Goal: Task Accomplishment & Management: Manage account settings

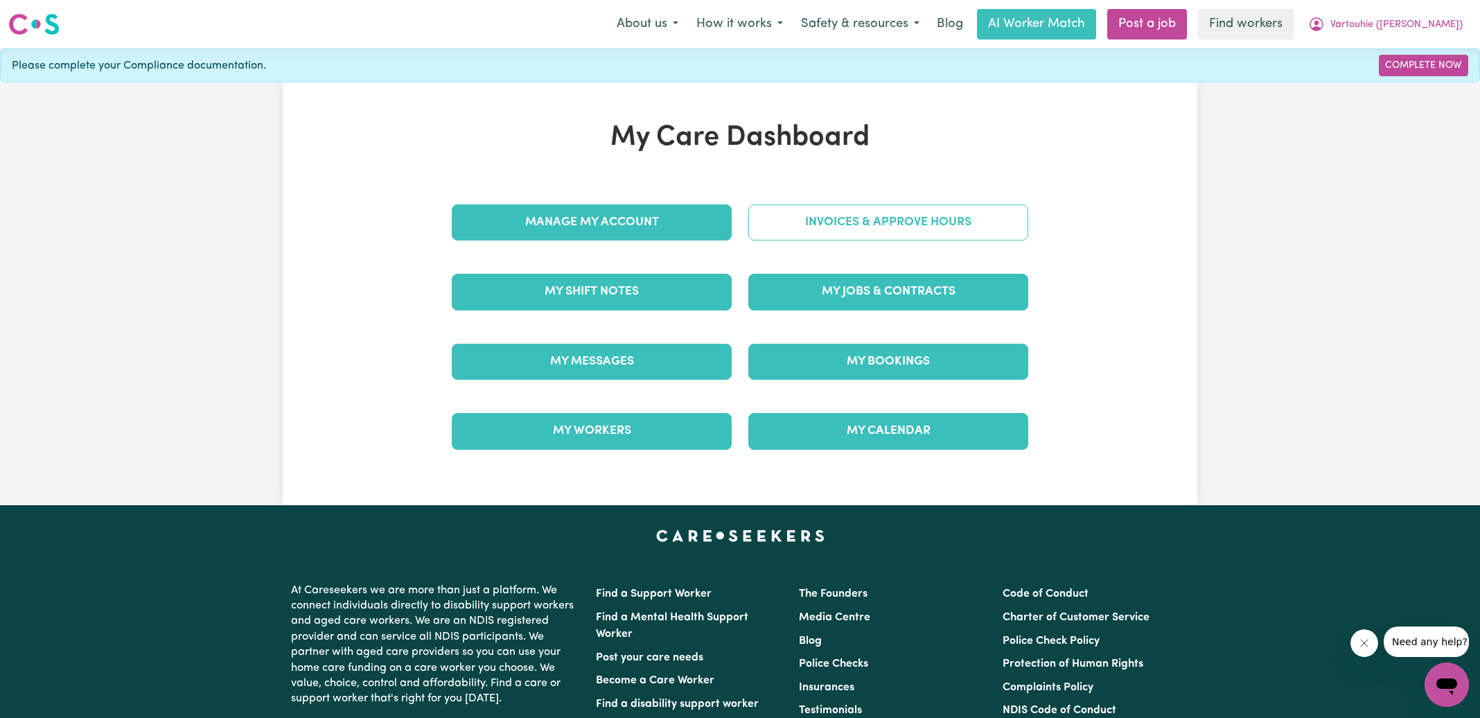
click at [772, 221] on link "Invoices & Approve Hours" at bounding box center [888, 222] width 280 height 36
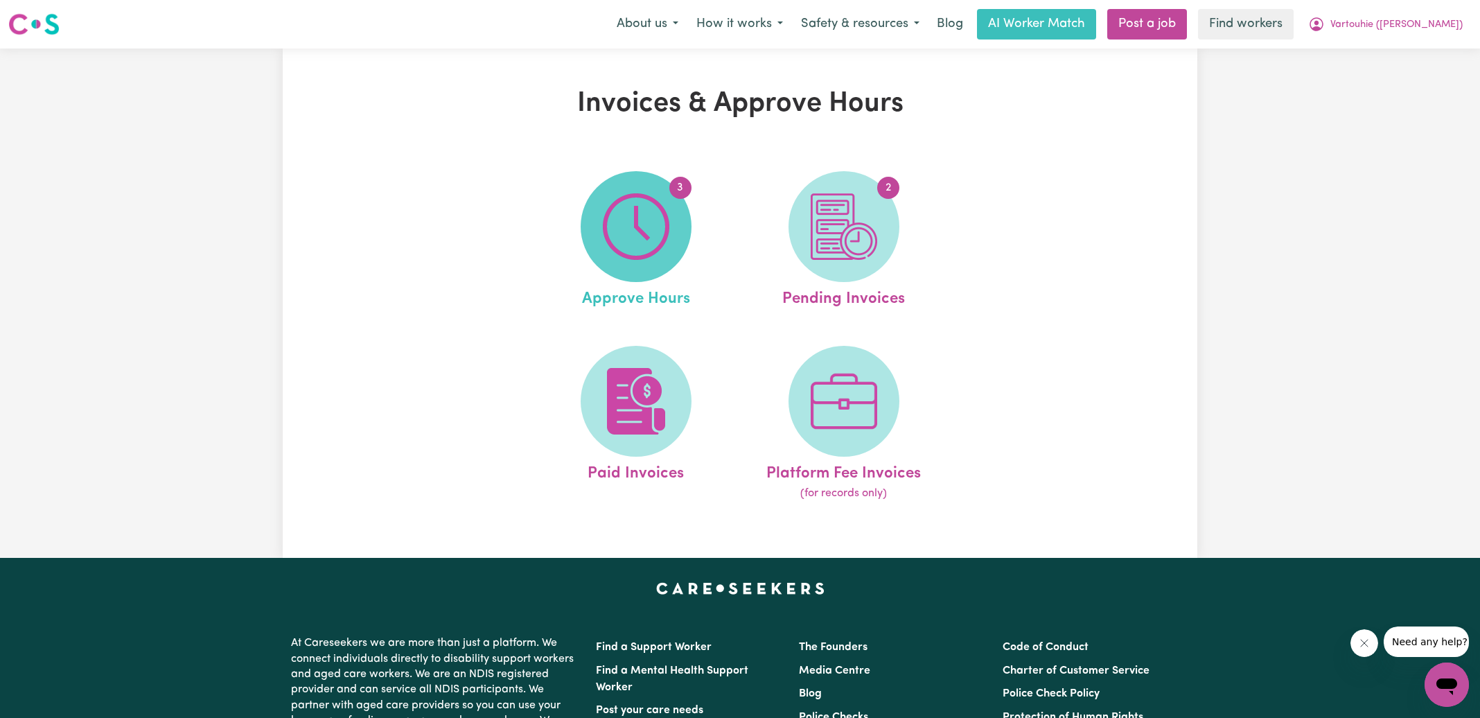
click at [647, 204] on img at bounding box center [636, 226] width 67 height 67
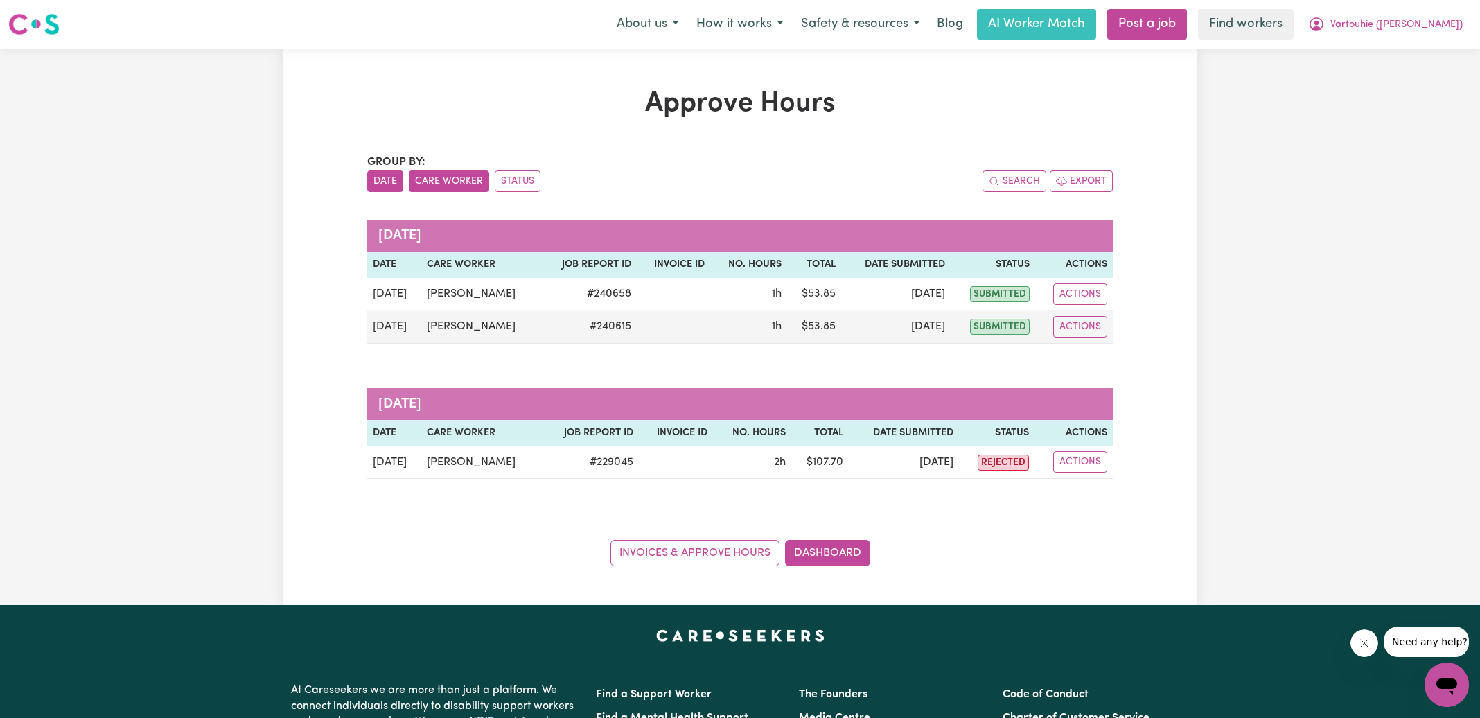
click at [447, 173] on button "Care Worker" at bounding box center [449, 180] width 80 height 21
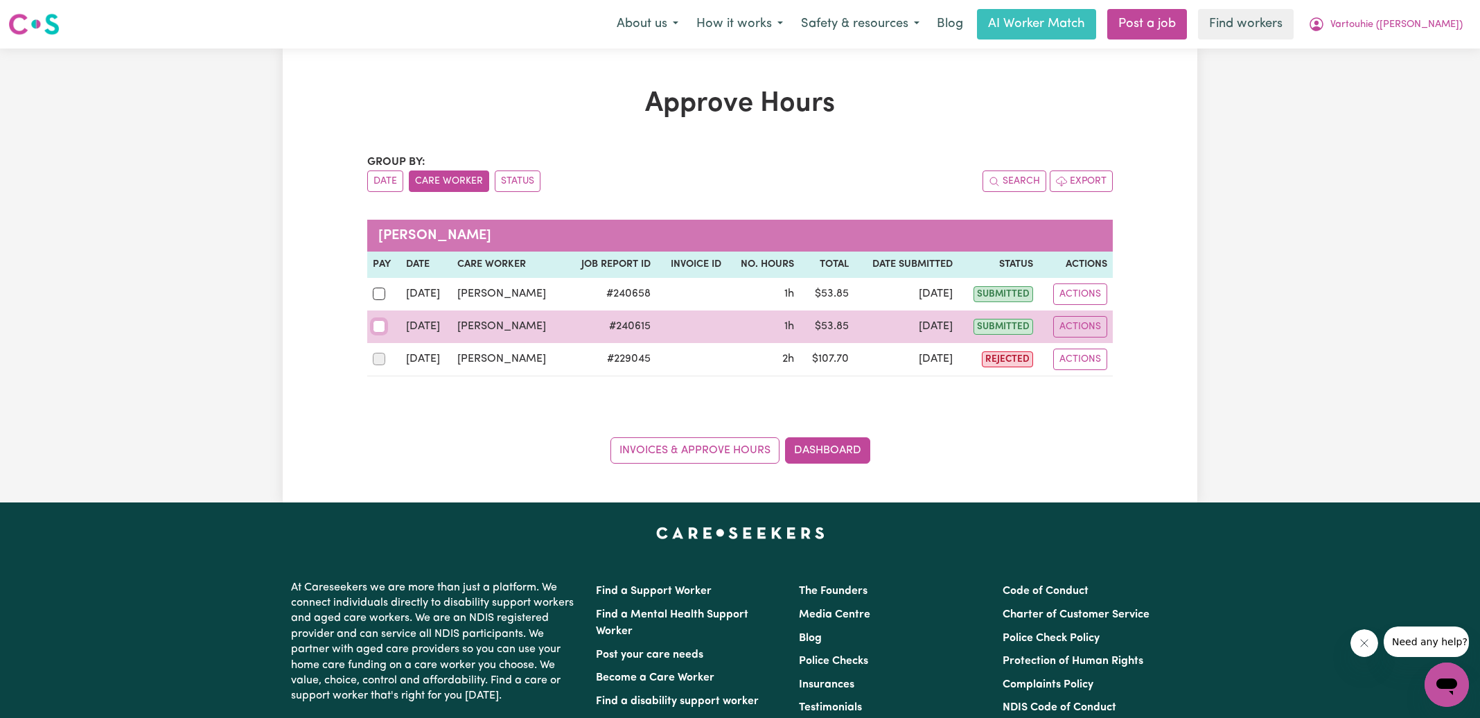
click at [375, 322] on input "checkbox" at bounding box center [379, 326] width 12 height 12
checkbox input "true"
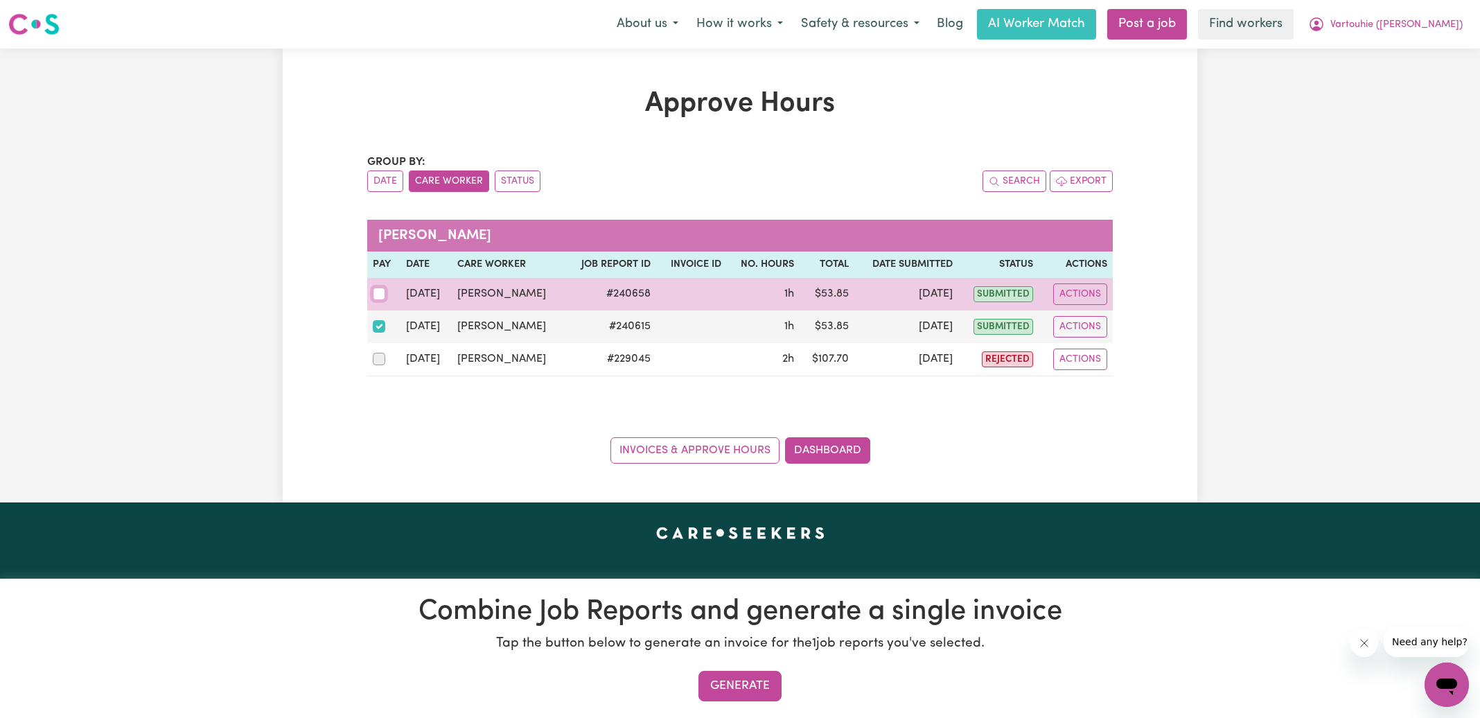
click at [374, 297] on input "checkbox" at bounding box center [379, 294] width 12 height 12
checkbox input "true"
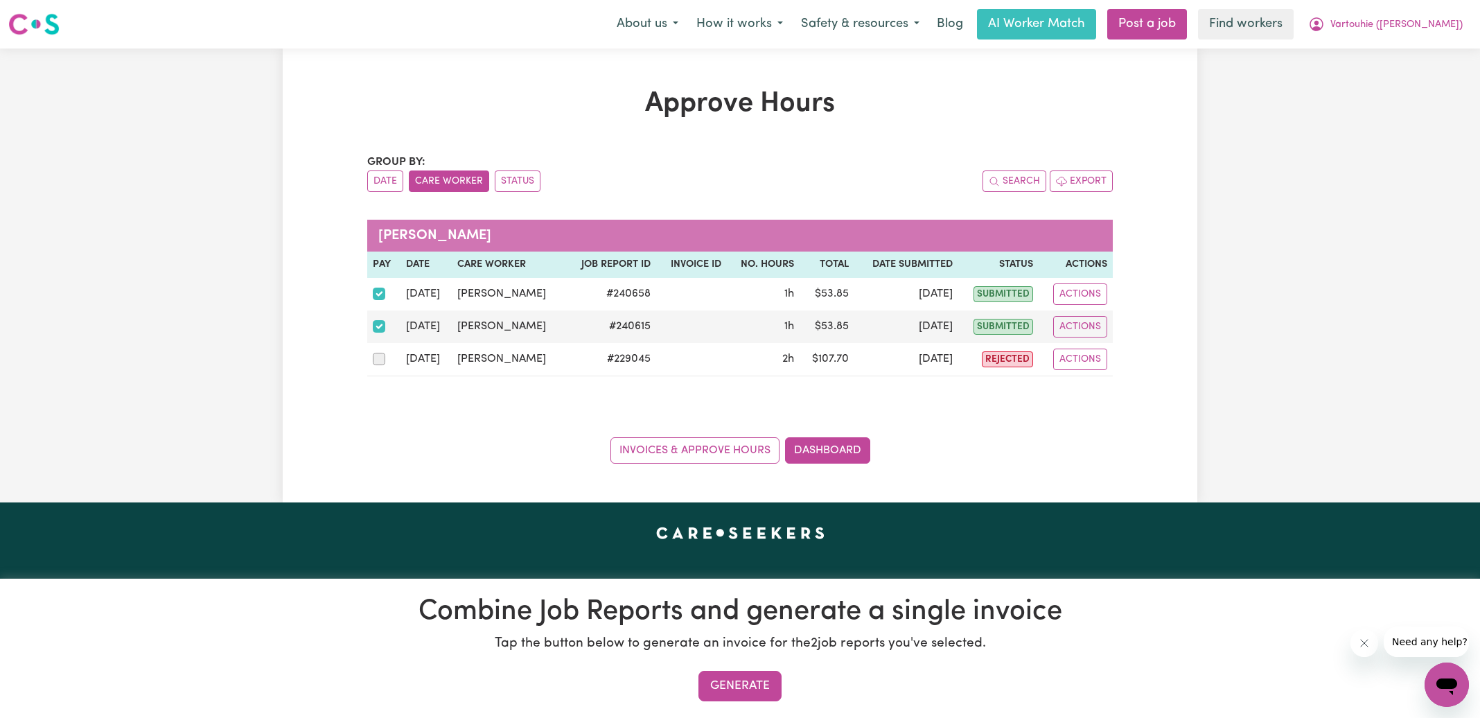
click at [700, 711] on section "Combine Job Reports and generate a single invoice Tap the button below to gener…" at bounding box center [740, 647] width 1480 height 139
click at [708, 684] on button "Generate" at bounding box center [739, 686] width 83 height 30
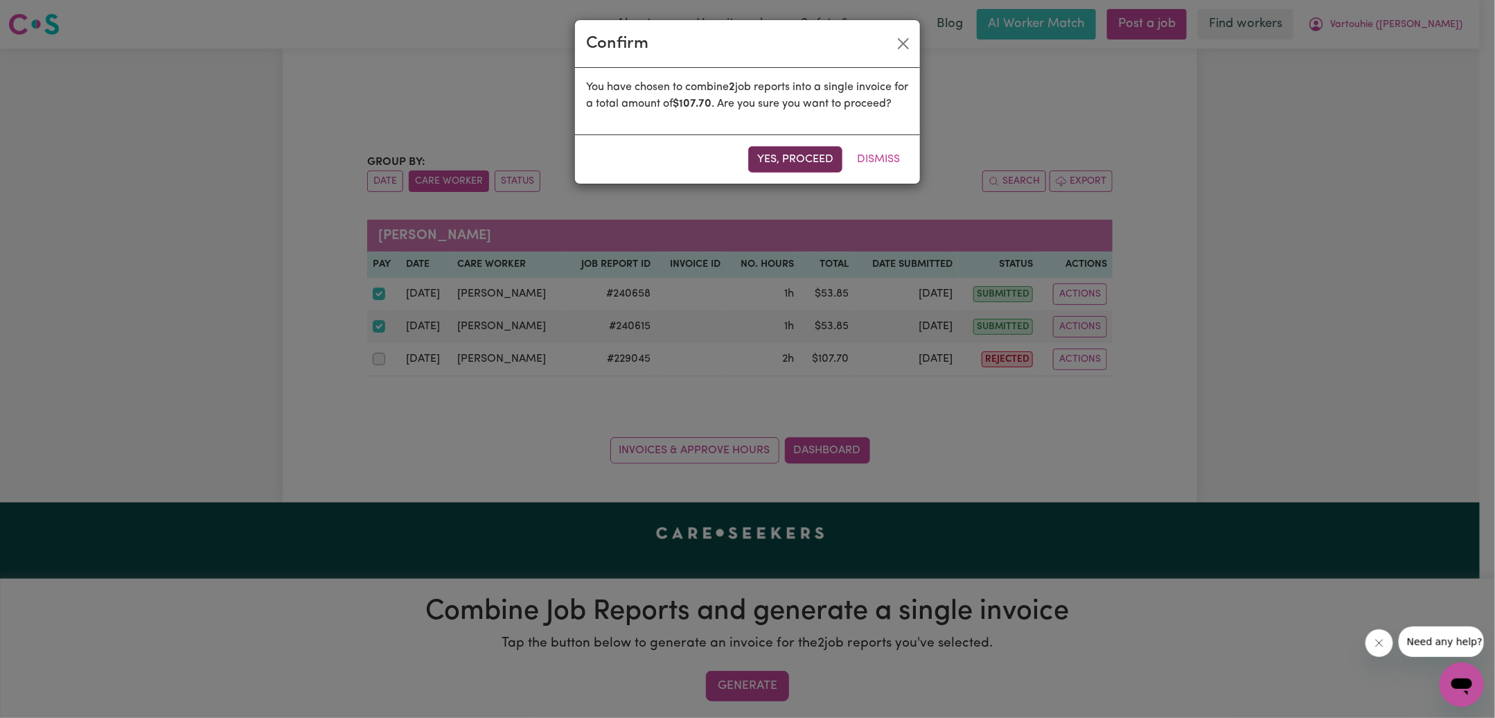
click at [790, 173] on button "Yes, proceed" at bounding box center [795, 159] width 94 height 26
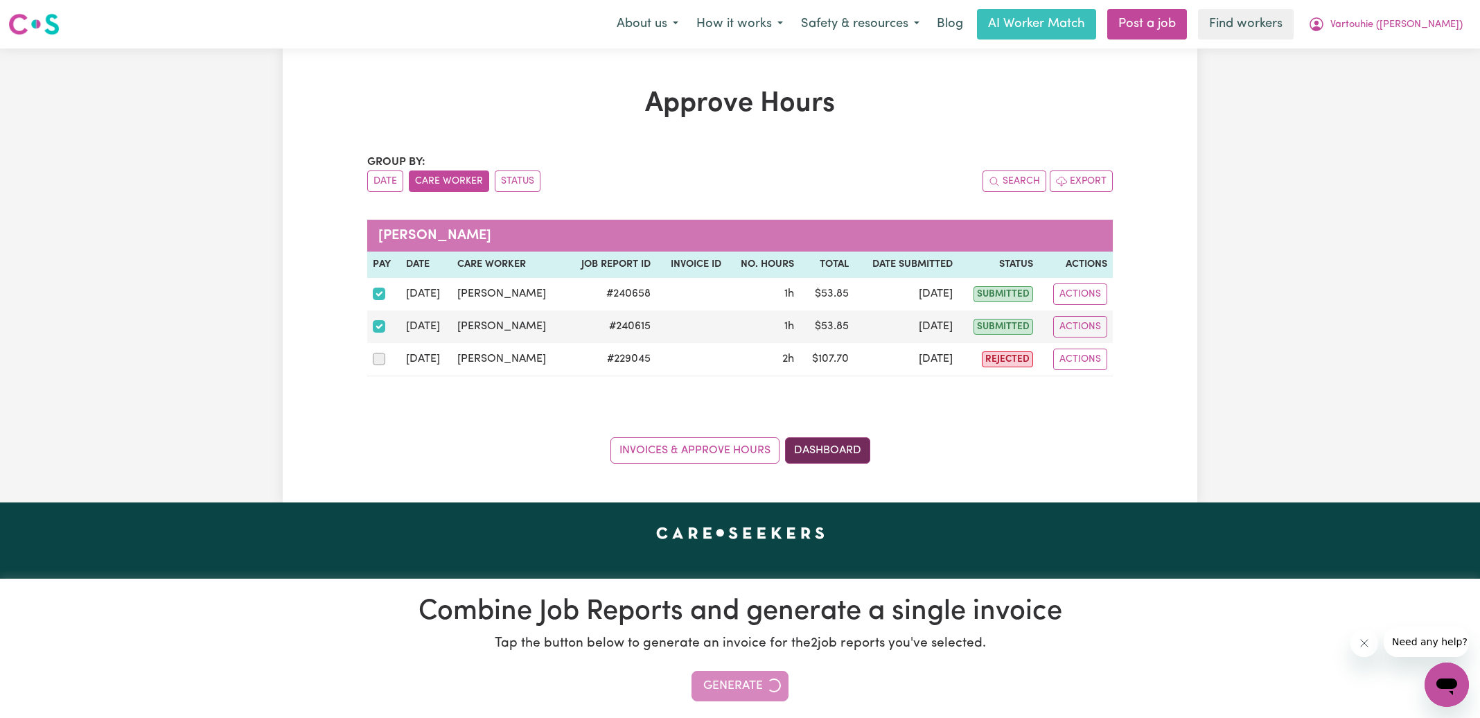
click at [833, 445] on link "Dashboard" at bounding box center [827, 450] width 85 height 26
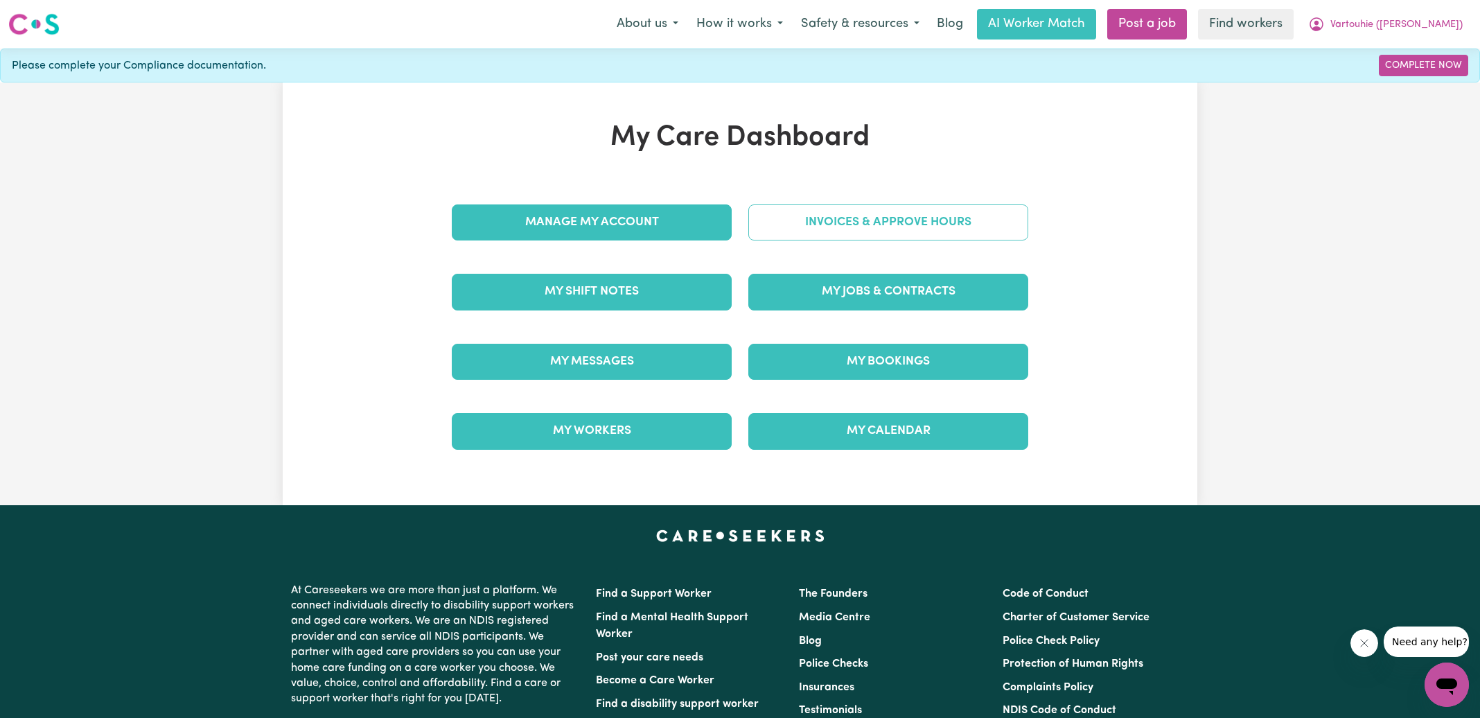
click at [848, 227] on link "Invoices & Approve Hours" at bounding box center [888, 222] width 280 height 36
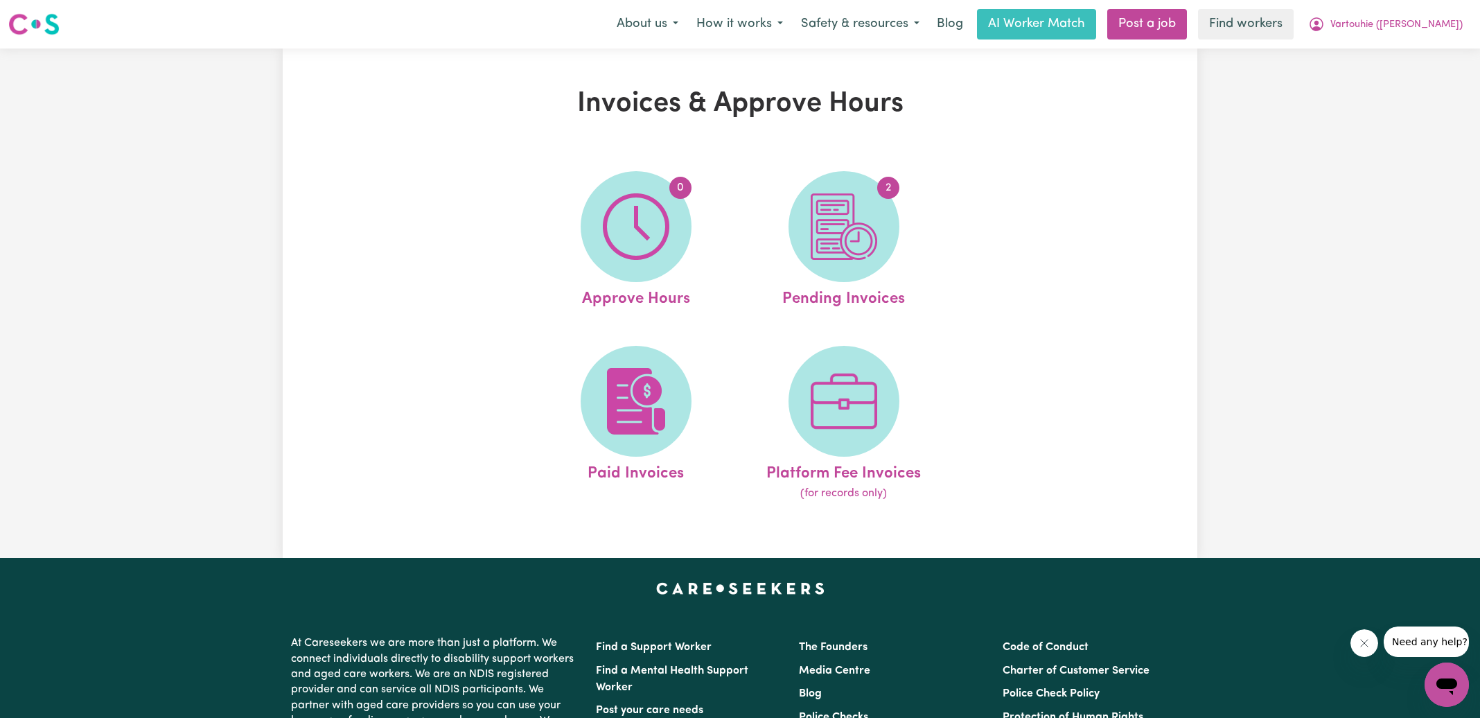
click at [849, 233] on img at bounding box center [844, 226] width 67 height 67
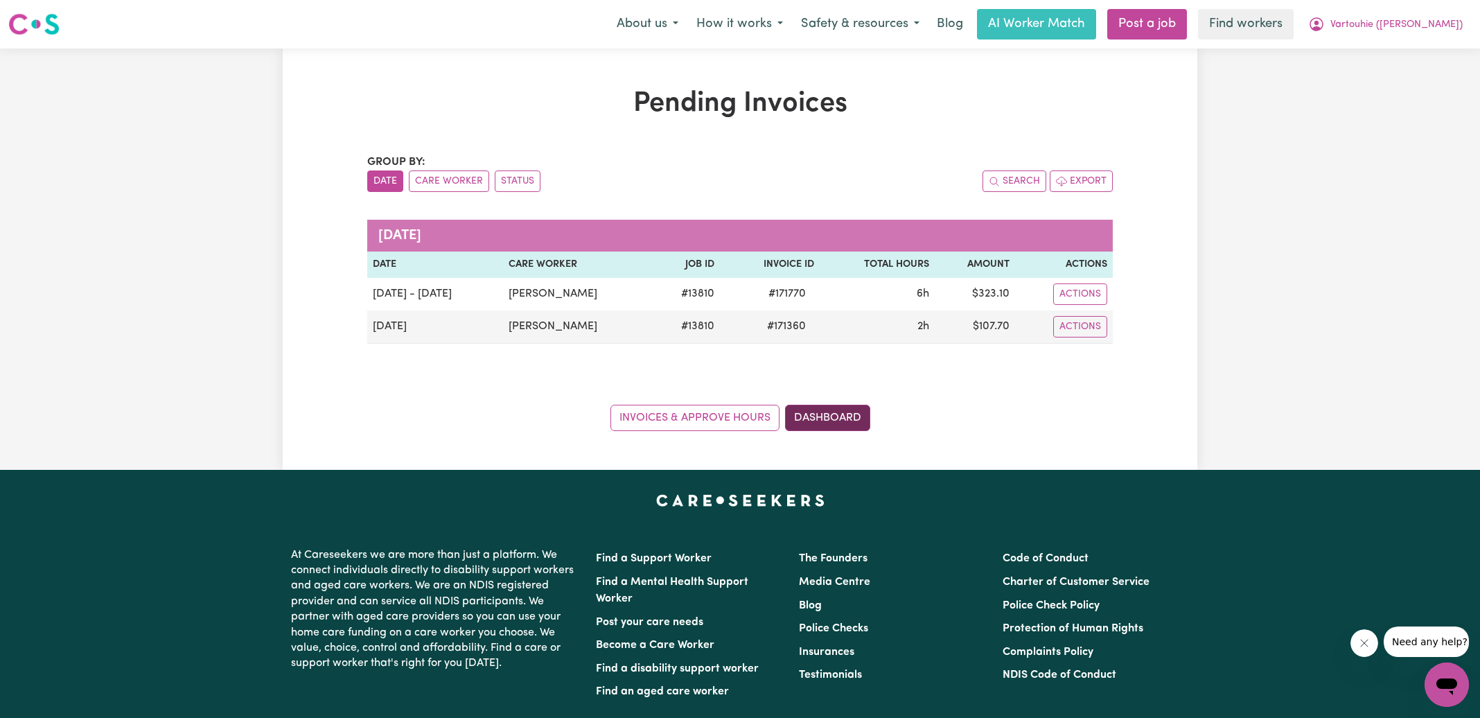
click at [812, 421] on link "Dashboard" at bounding box center [827, 418] width 85 height 26
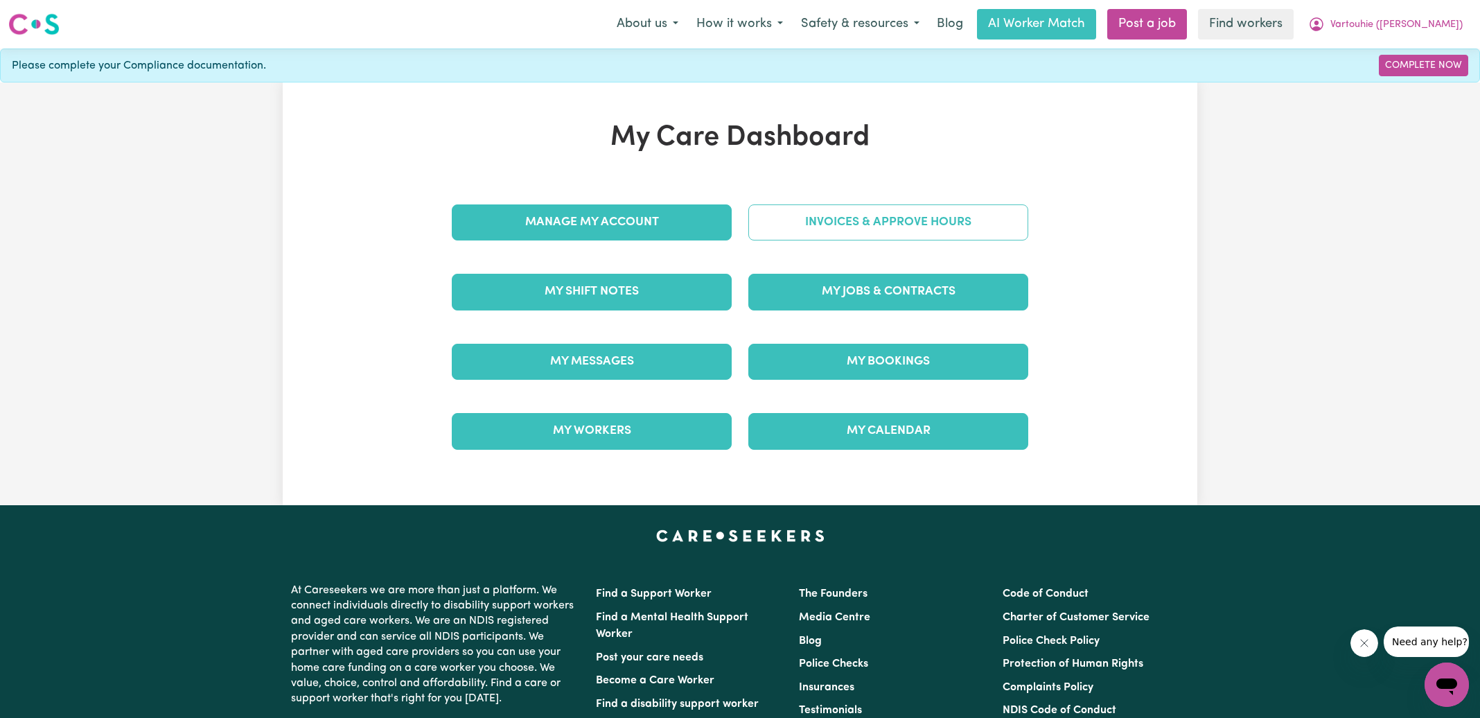
click at [826, 206] on link "Invoices & Approve Hours" at bounding box center [888, 222] width 280 height 36
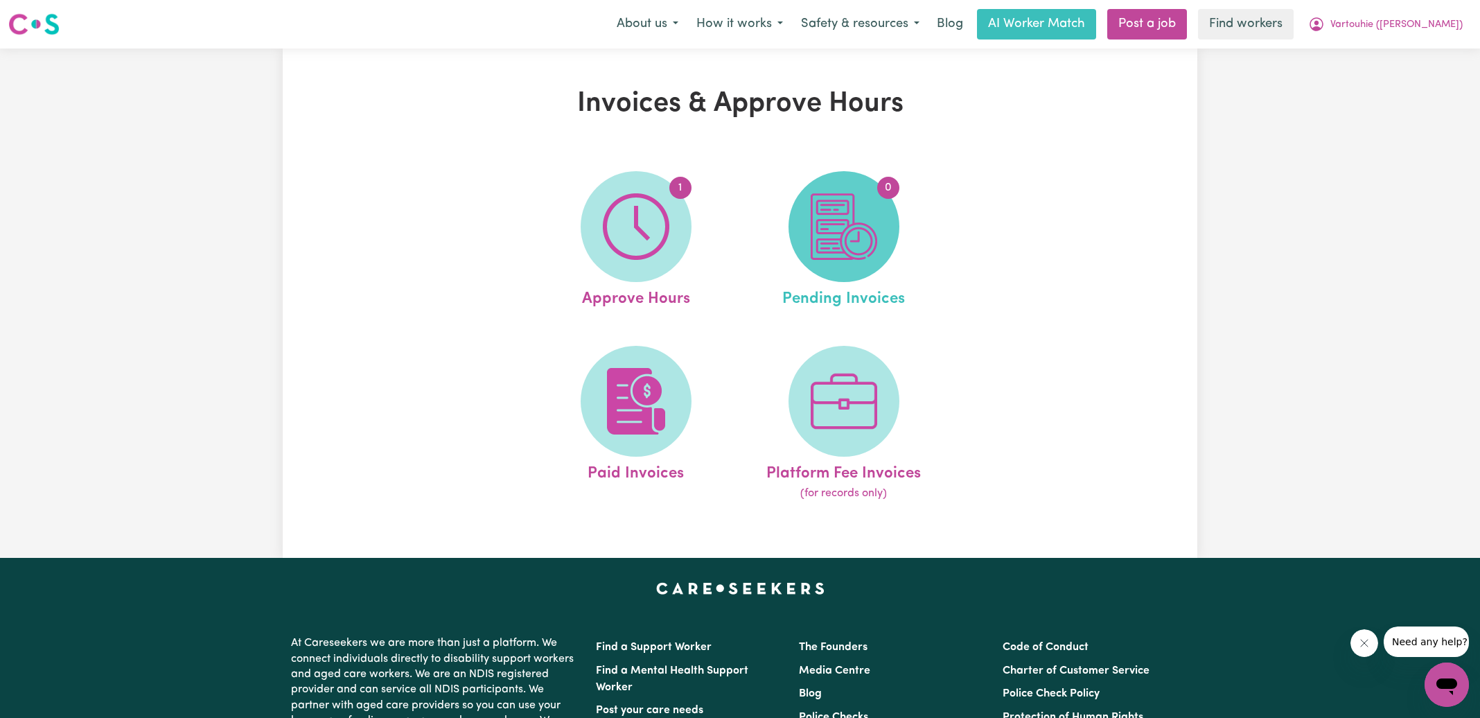
click at [833, 229] on img at bounding box center [844, 226] width 67 height 67
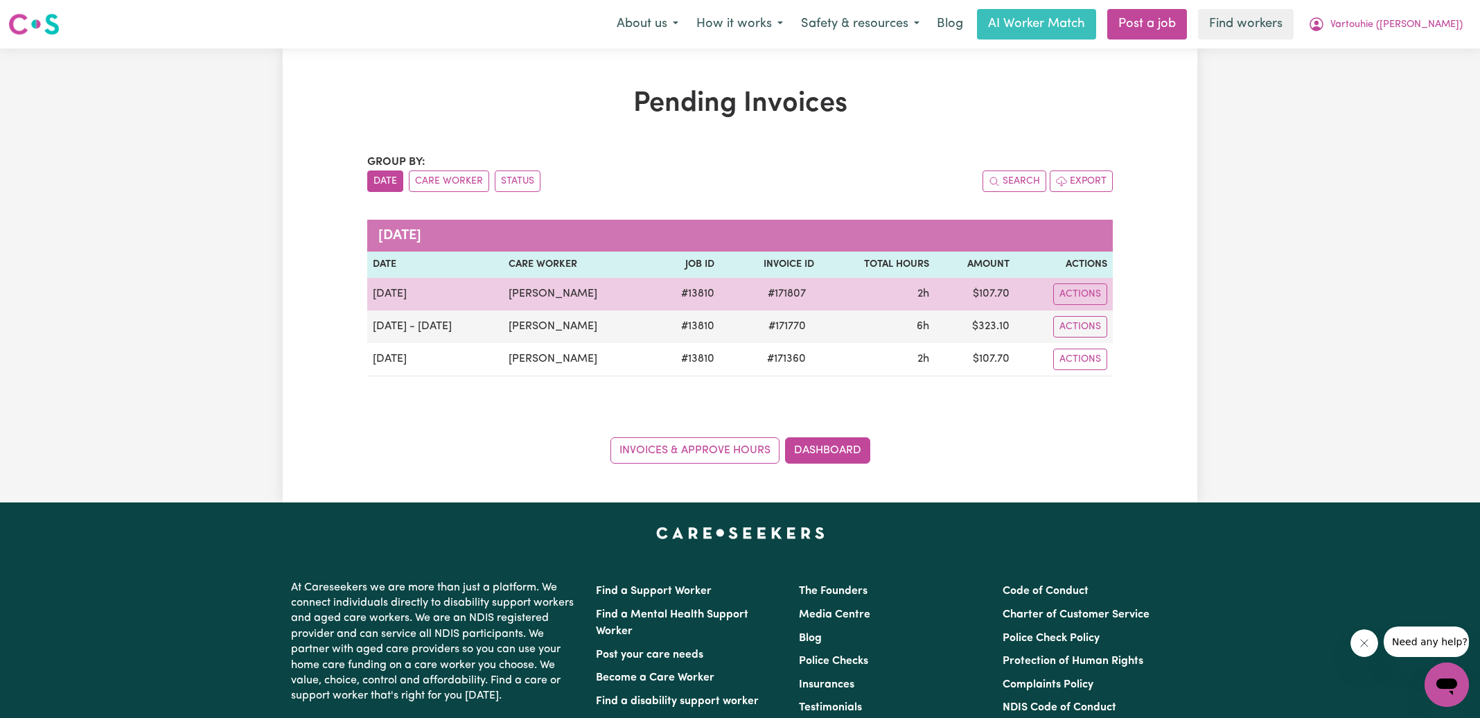
click at [807, 291] on span "# 171807" at bounding box center [786, 293] width 55 height 17
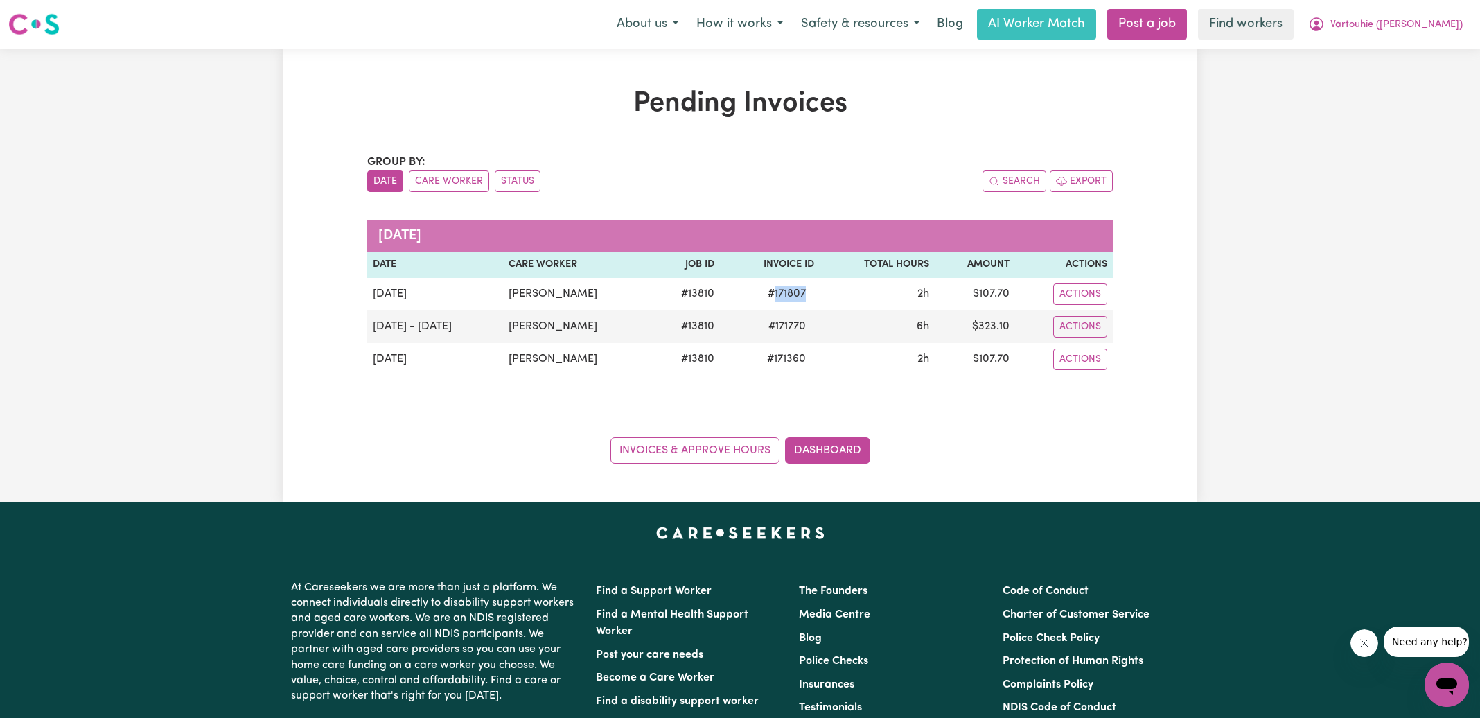
copy span "171807"
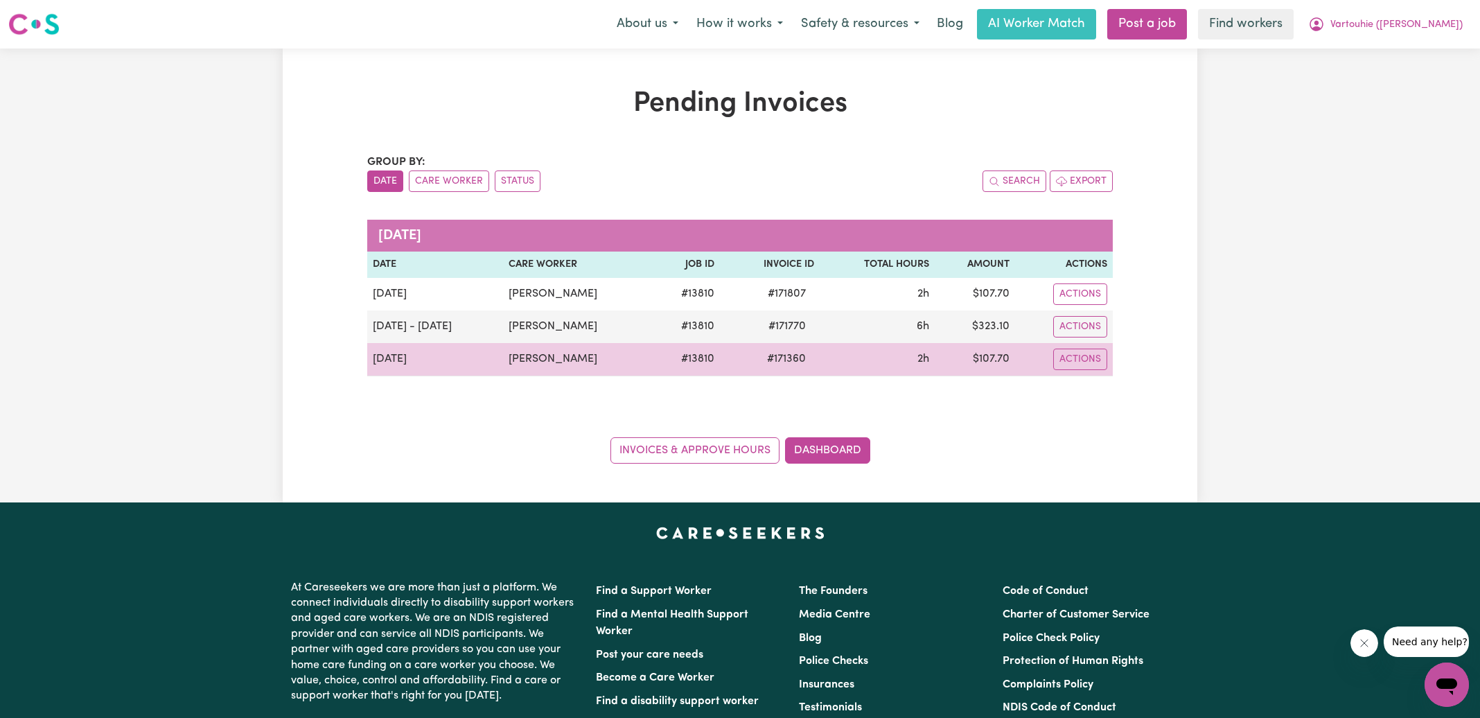
click at [814, 361] on span "# 171360" at bounding box center [786, 359] width 55 height 17
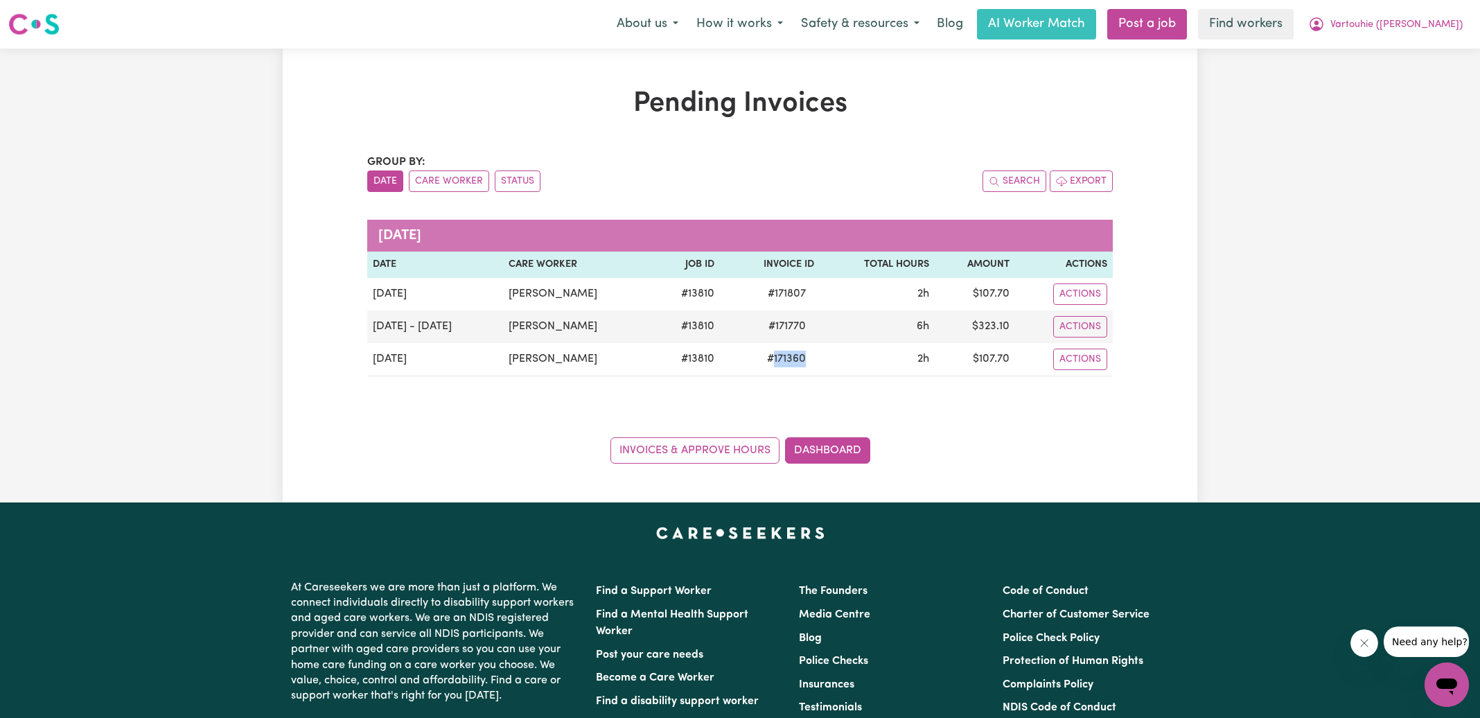
copy span "171360"
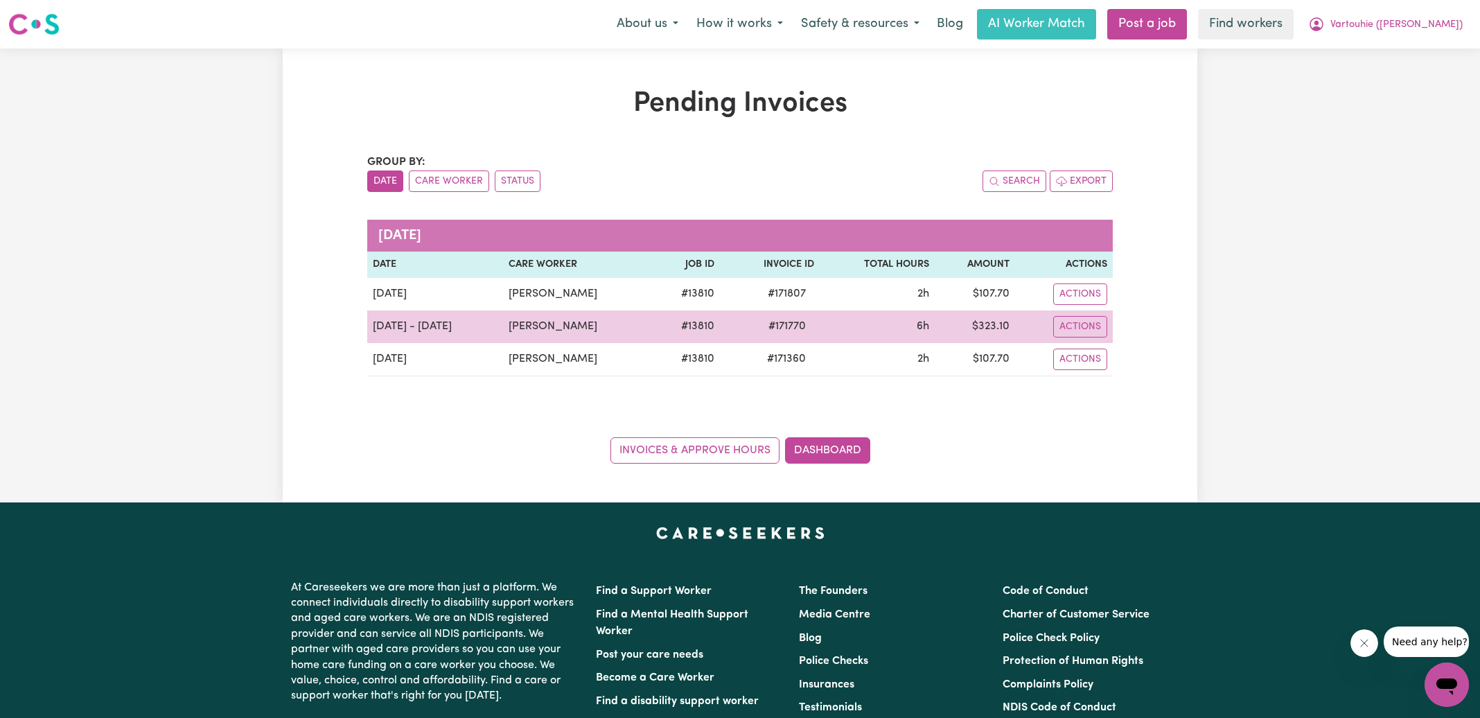
click at [809, 321] on span "# 171770" at bounding box center [787, 326] width 54 height 17
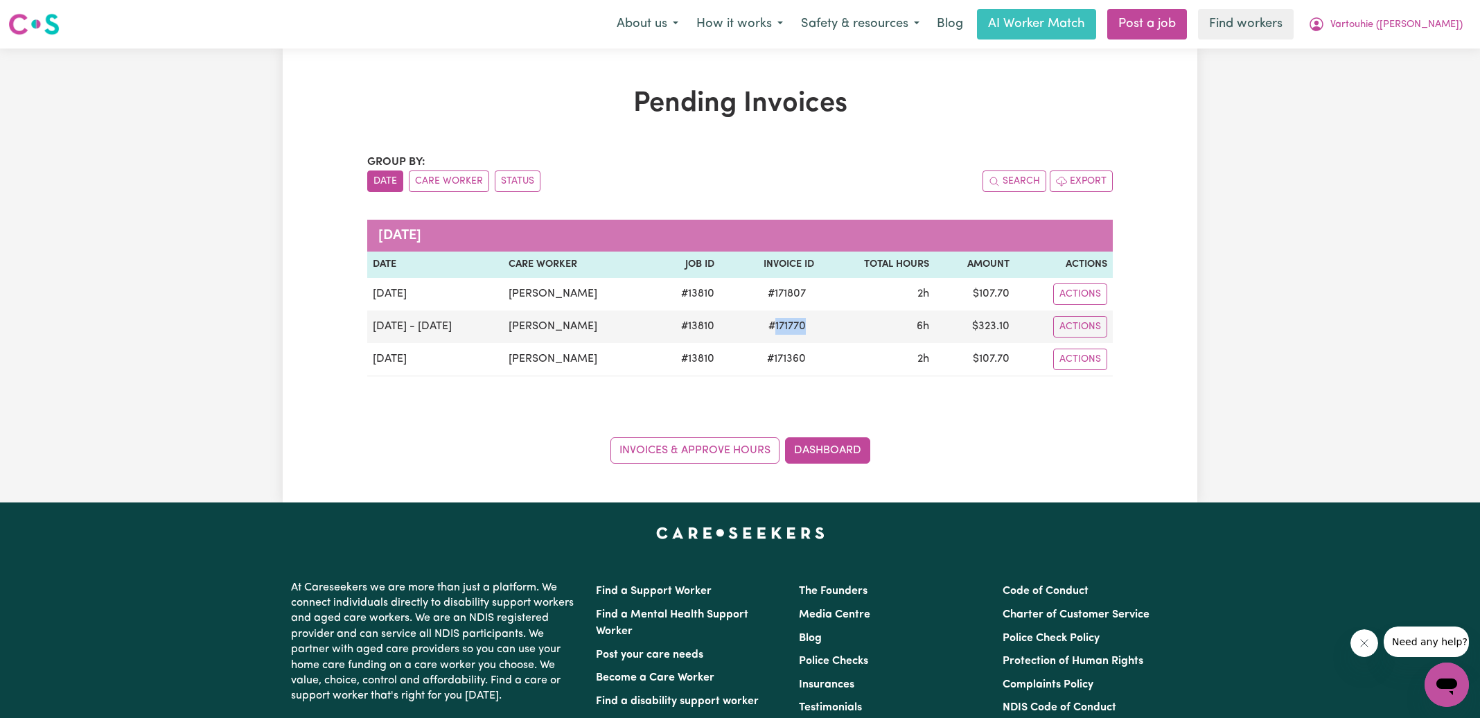
copy span "171770"
